Goal: Navigation & Orientation: Find specific page/section

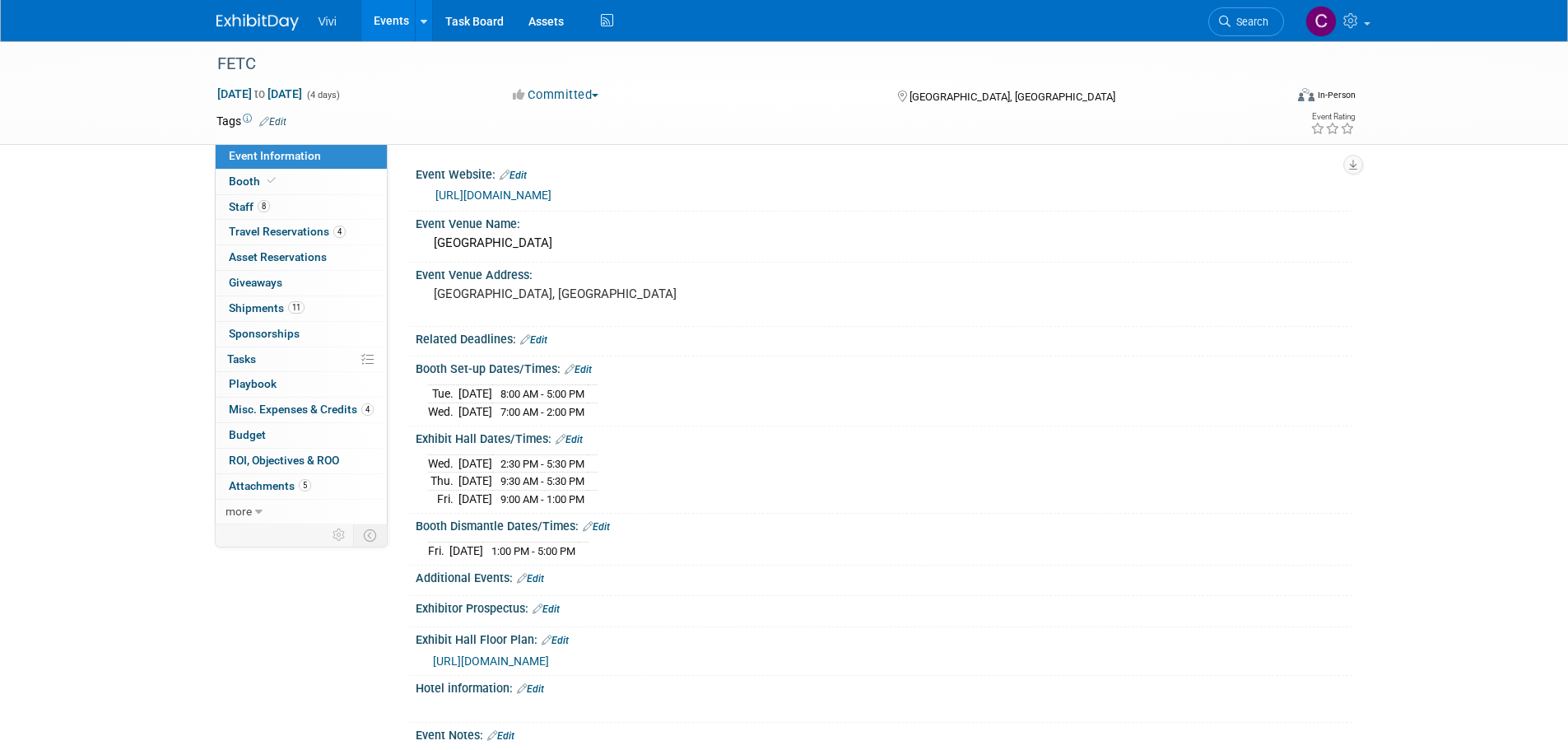
click at [377, 17] on link "Events" at bounding box center [391, 20] width 60 height 41
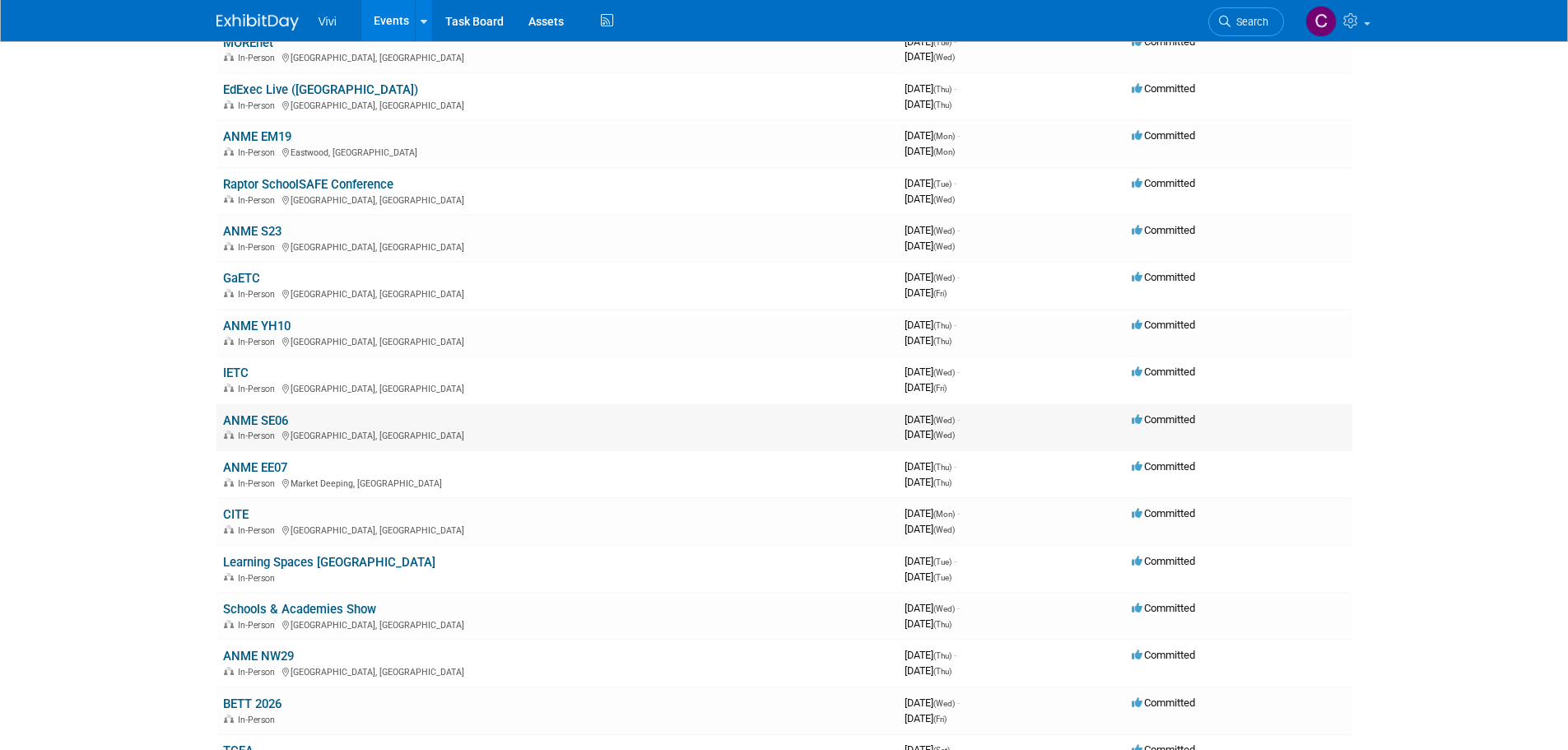
scroll to position [164, 0]
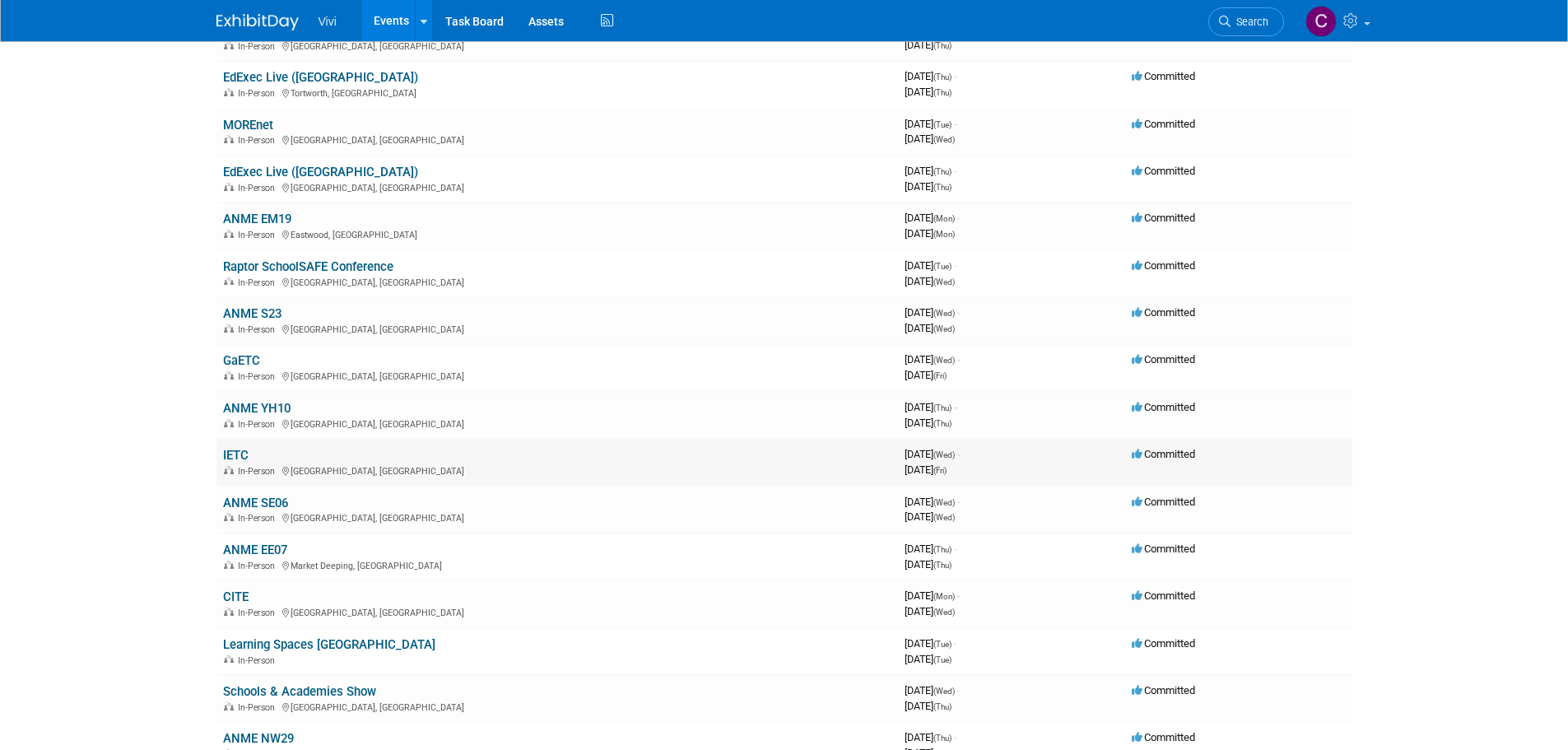
click at [239, 453] on link "IETC" at bounding box center [235, 456] width 26 height 15
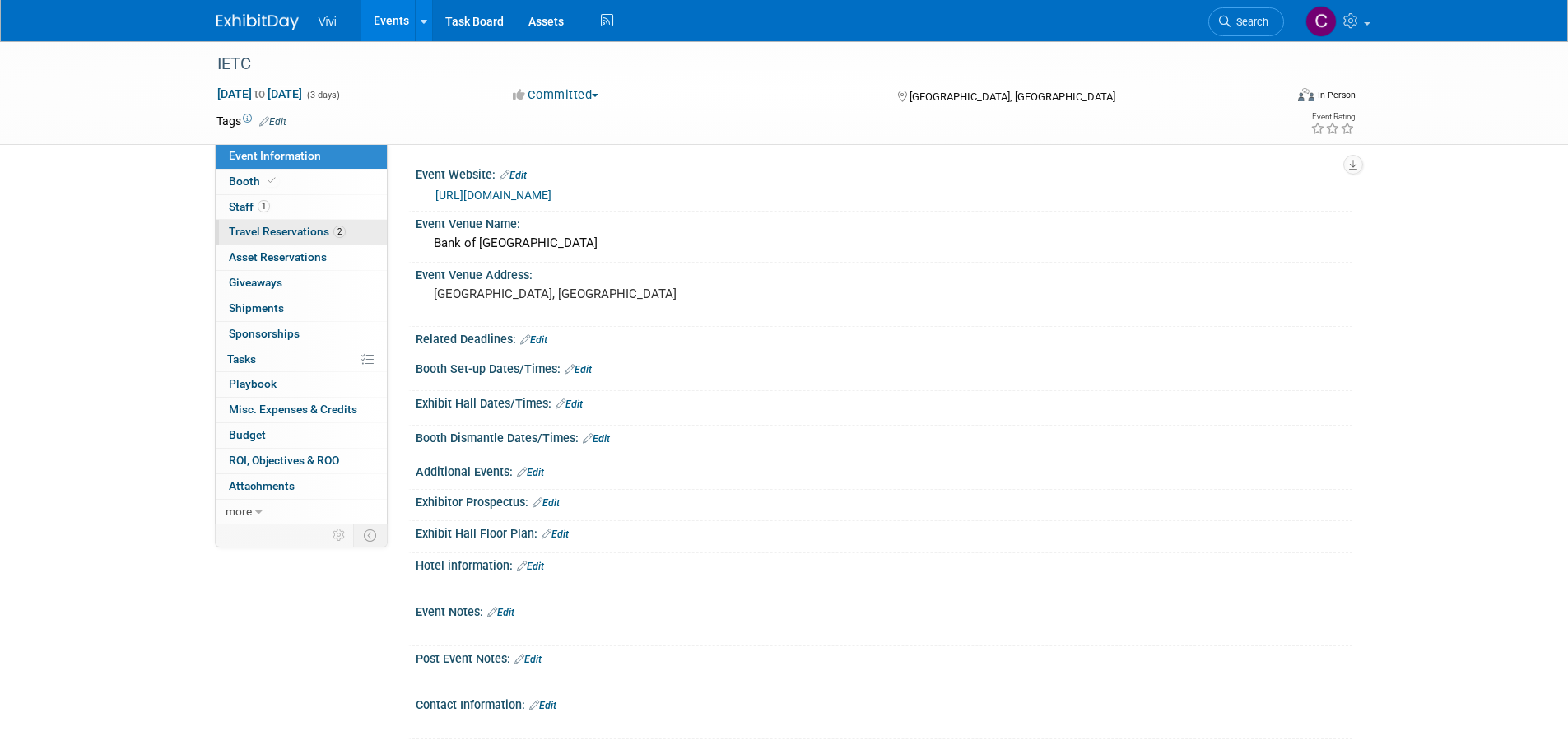
click at [282, 235] on span "Travel Reservations 2" at bounding box center [287, 231] width 117 height 13
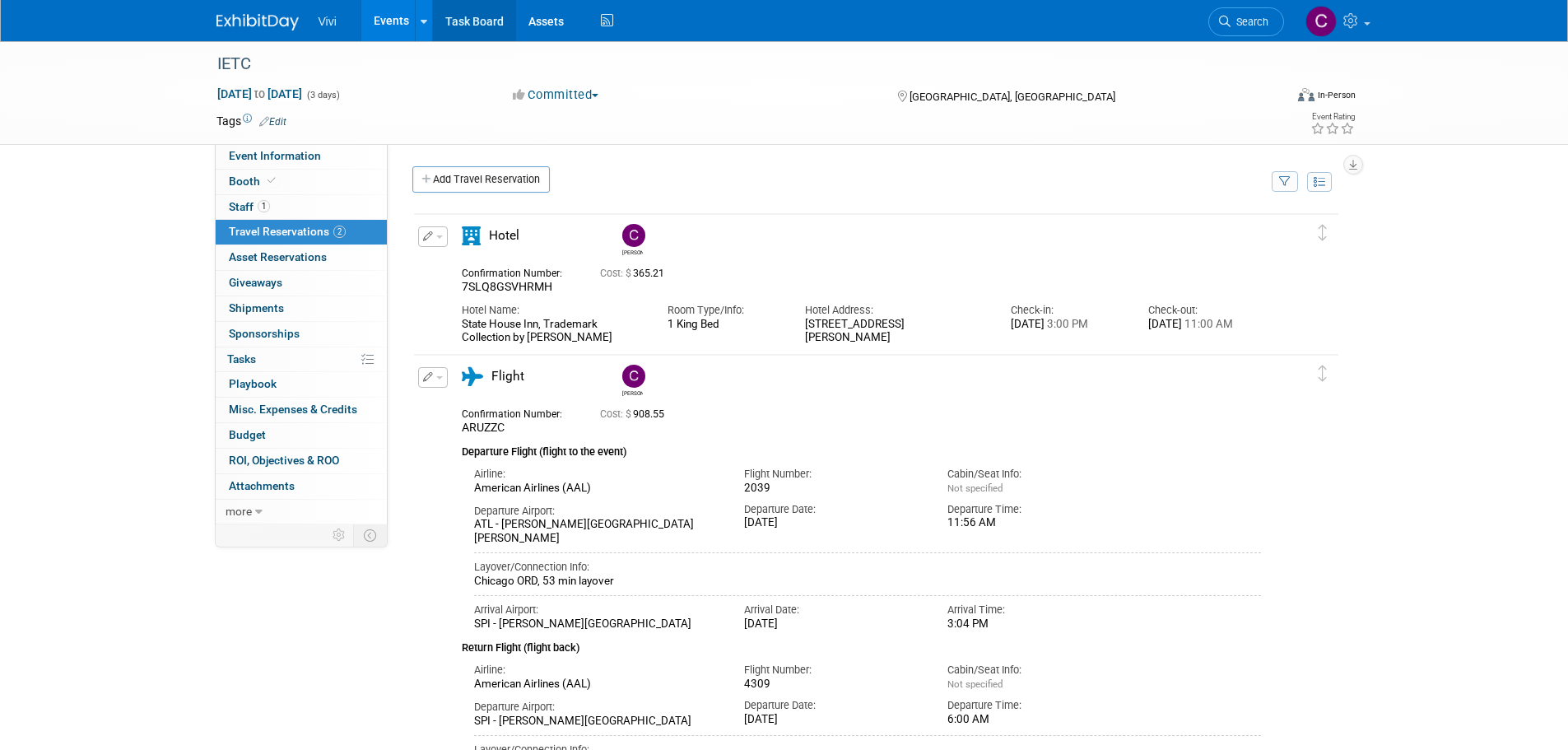
drag, startPoint x: 389, startPoint y: 17, endPoint x: 433, endPoint y: 7, distance: 45.1
click at [389, 17] on link "Events" at bounding box center [391, 20] width 60 height 41
